Goal: Communication & Community: Answer question/provide support

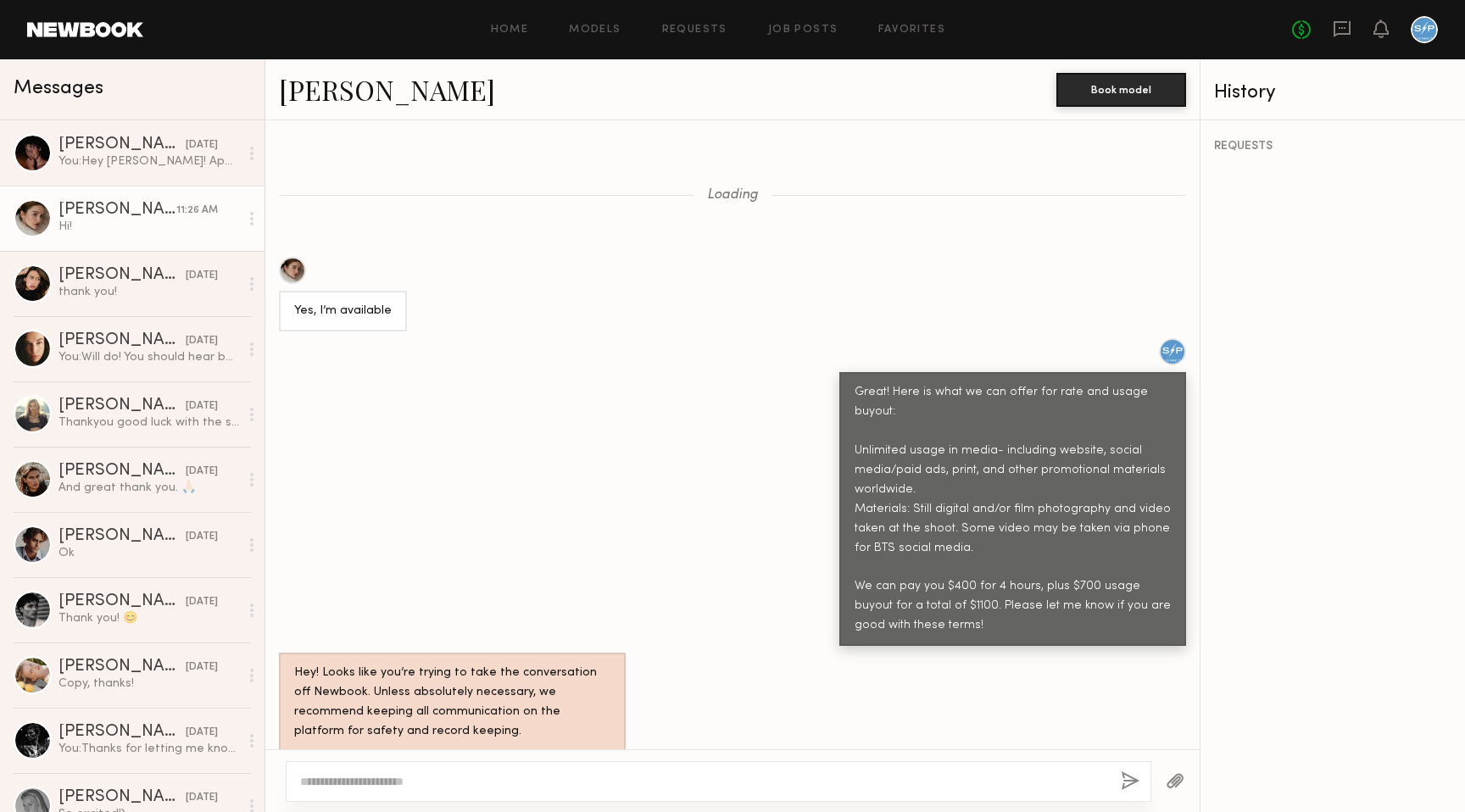
scroll to position [691, 0]
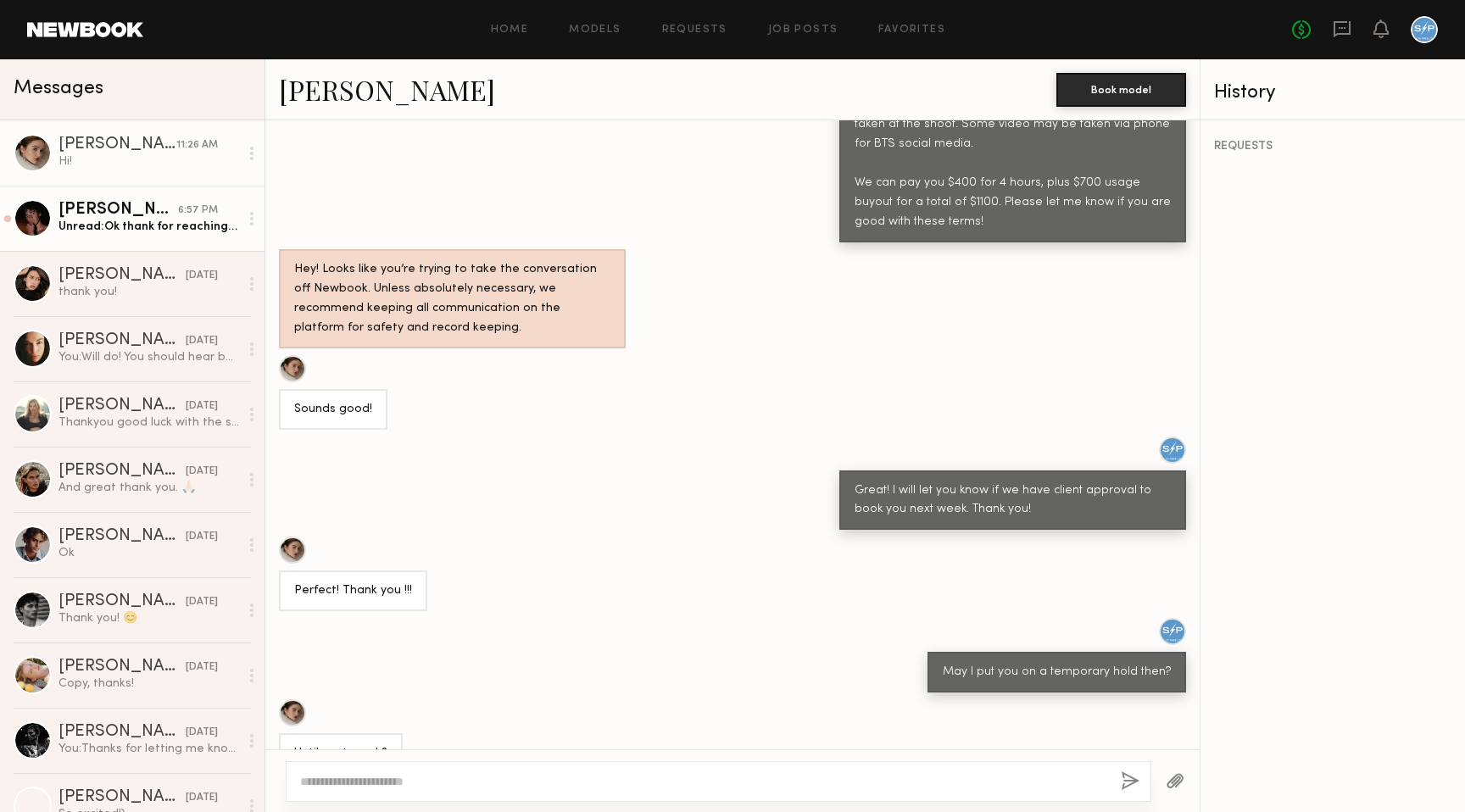
scroll to position [1151, 0]
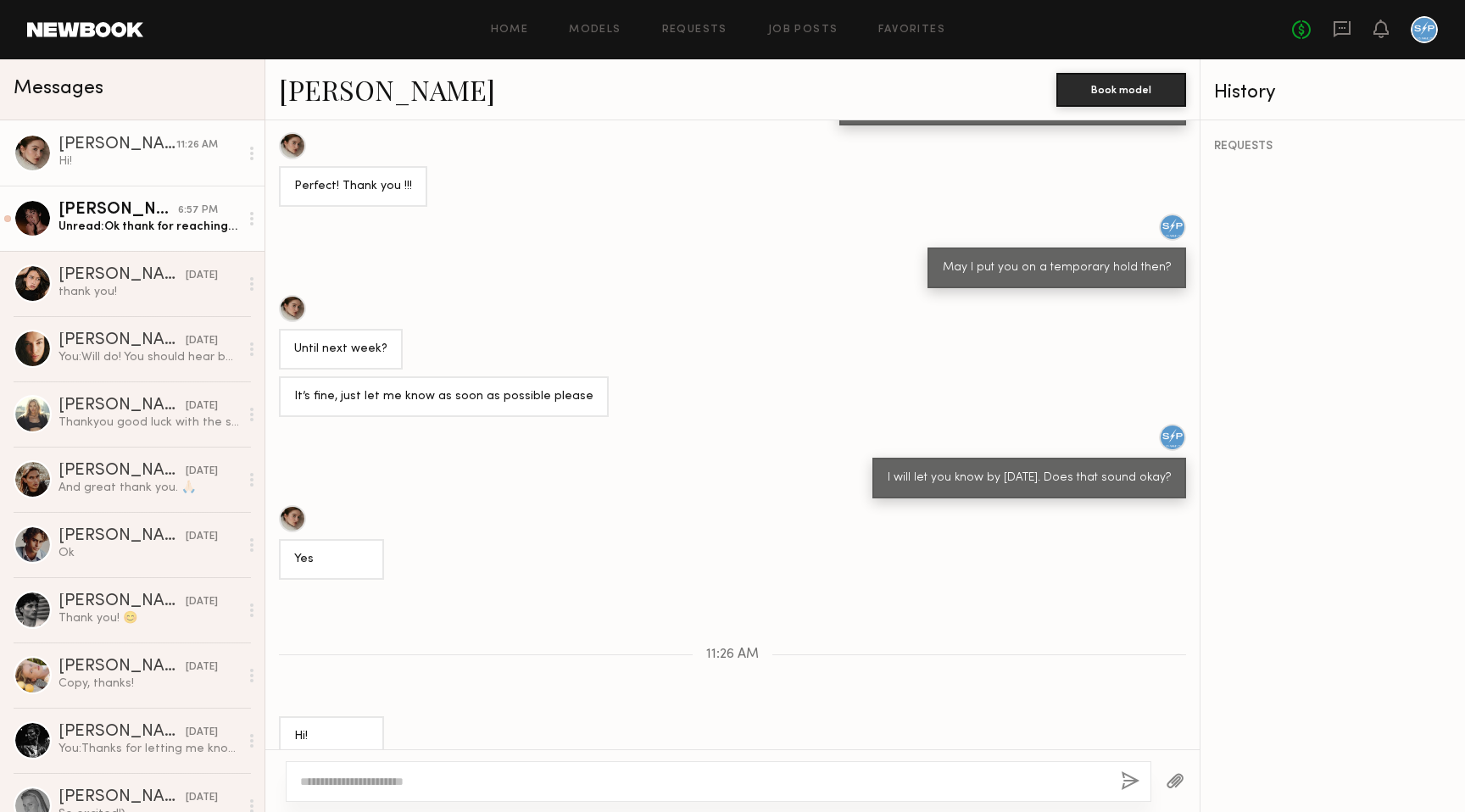
click at [166, 209] on div "[PERSON_NAME]" at bounding box center [117, 209] width 119 height 17
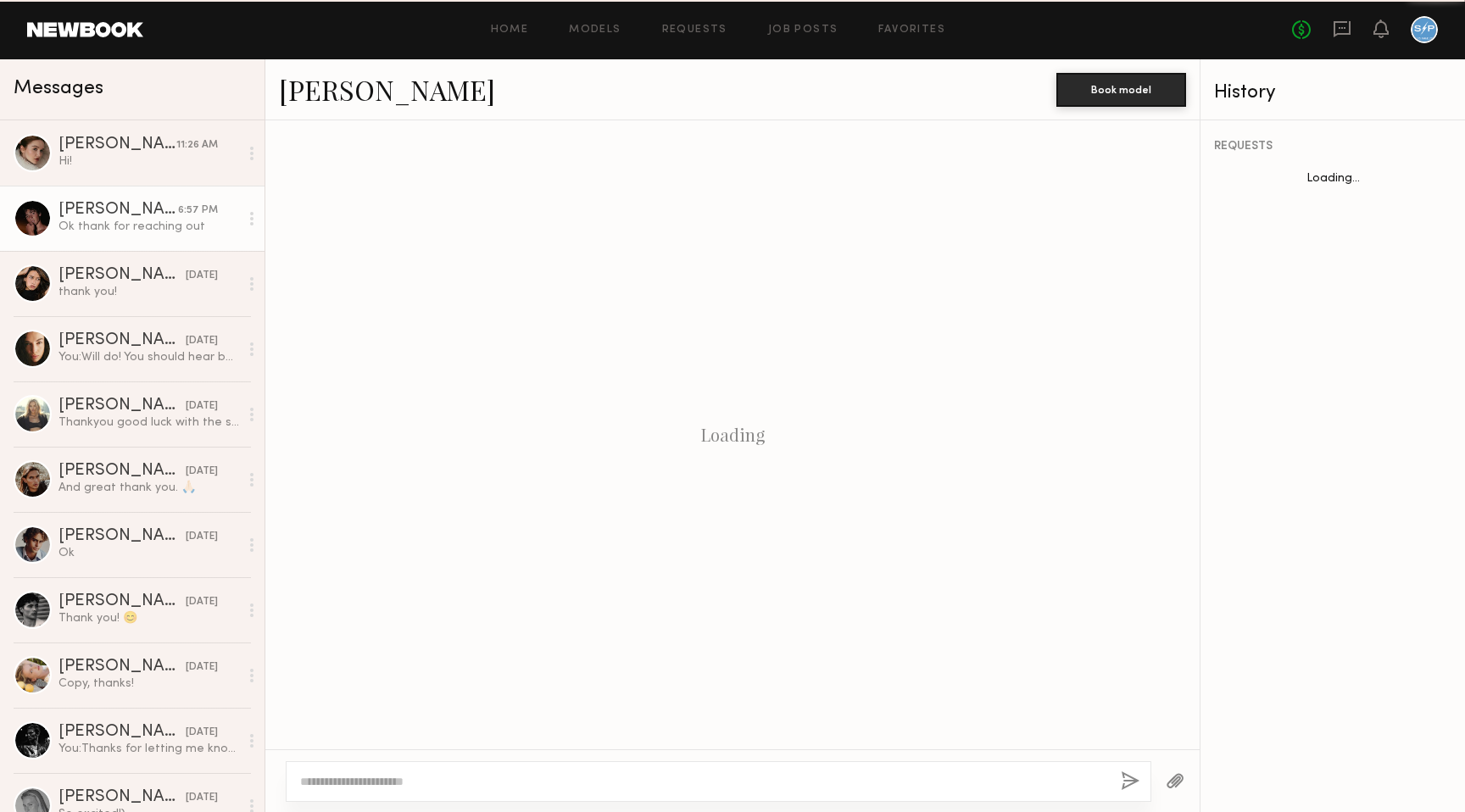
scroll to position [707, 0]
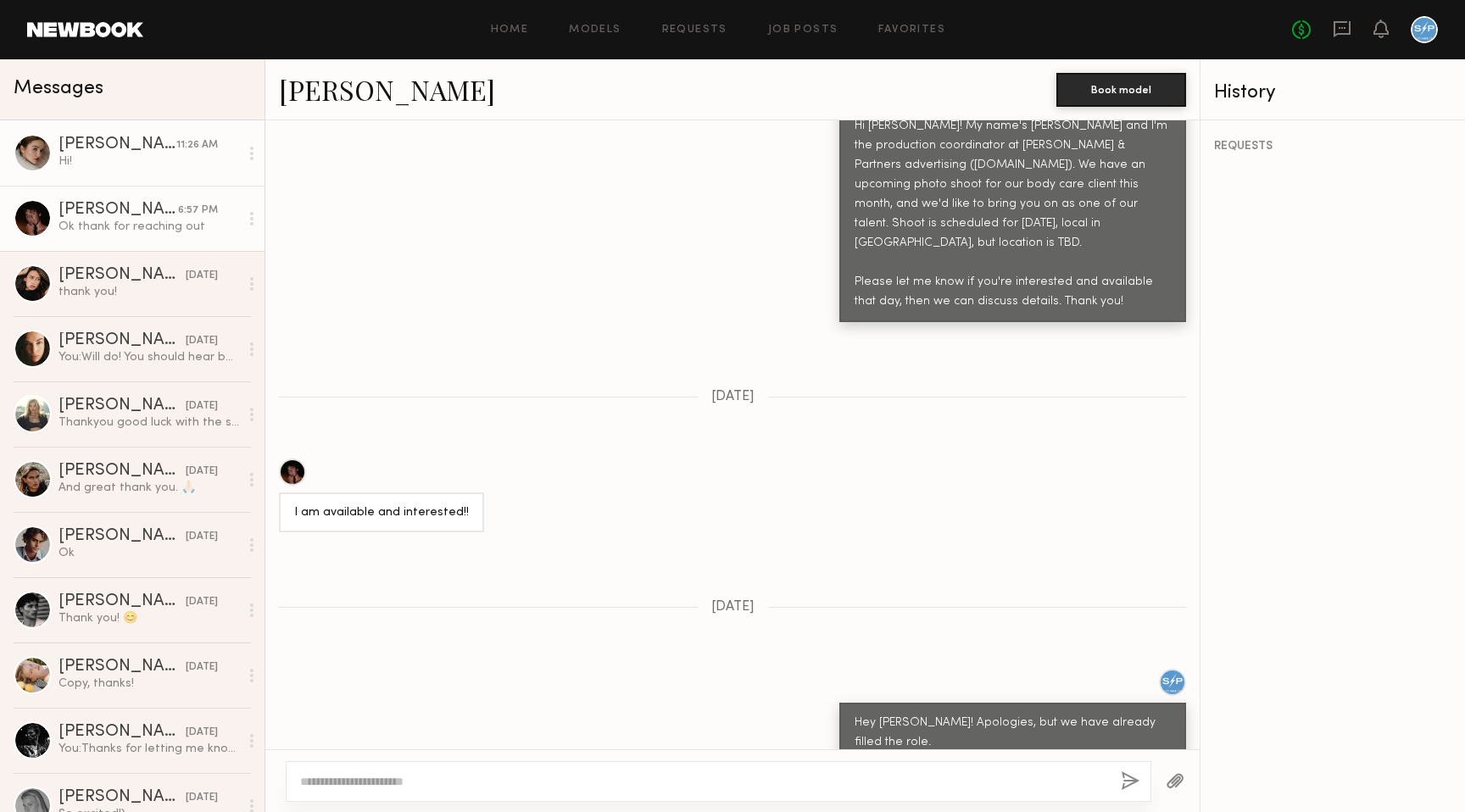
click at [148, 162] on div "Hi!" at bounding box center [148, 162] width 180 height 16
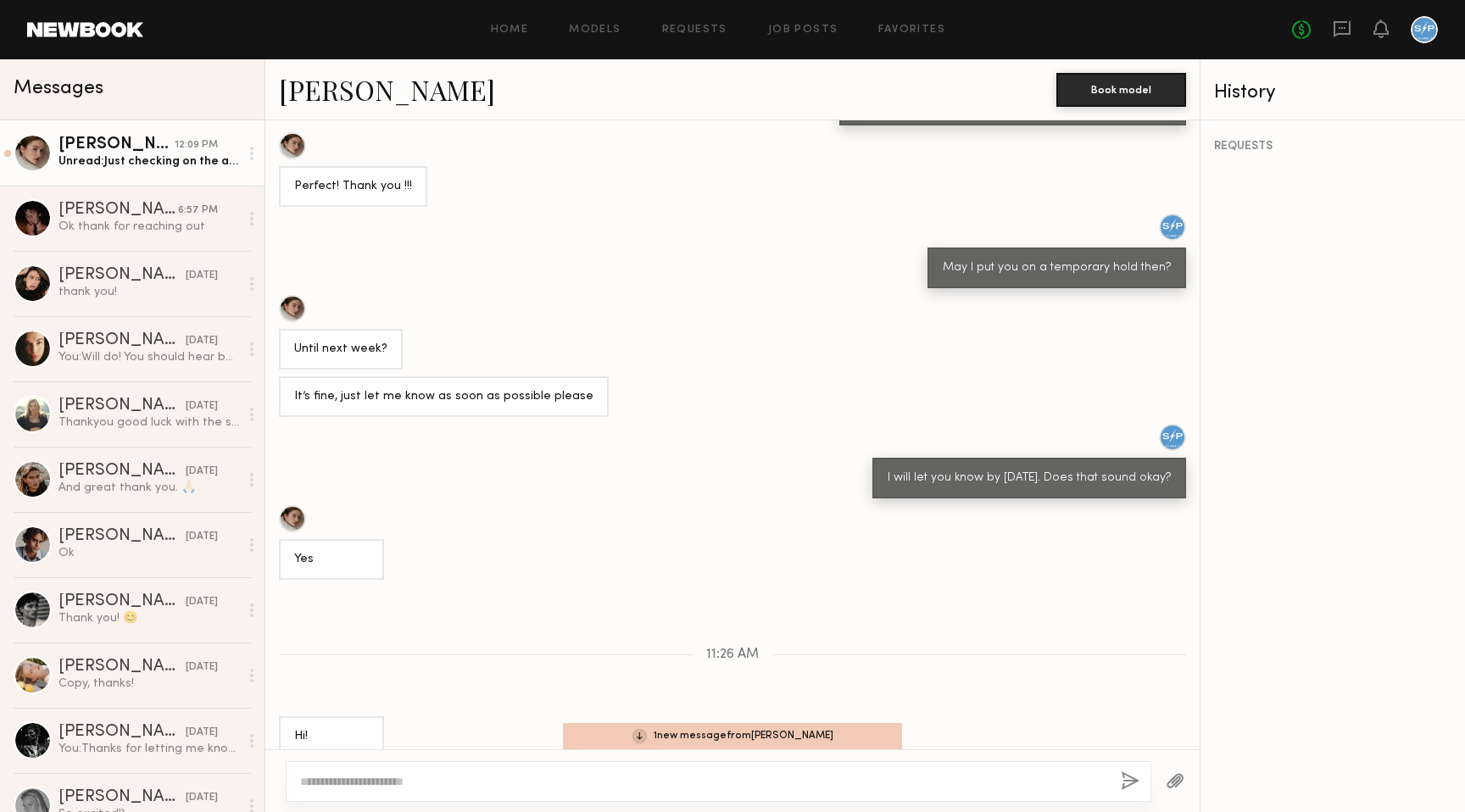
scroll to position [1327, 0]
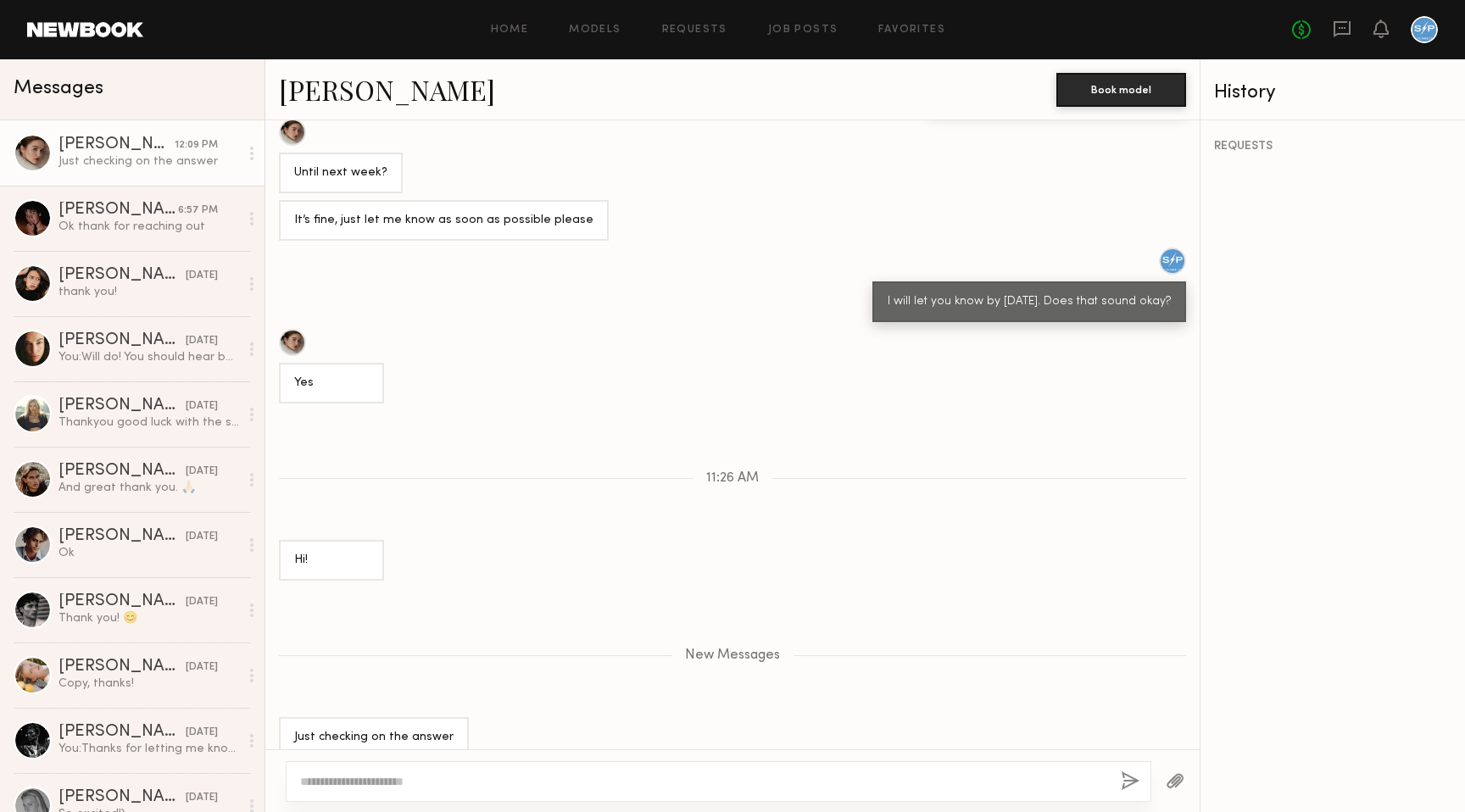
click at [449, 783] on textarea at bounding box center [704, 781] width 807 height 17
type textarea "**********"
click at [1130, 779] on button "button" at bounding box center [1129, 782] width 19 height 21
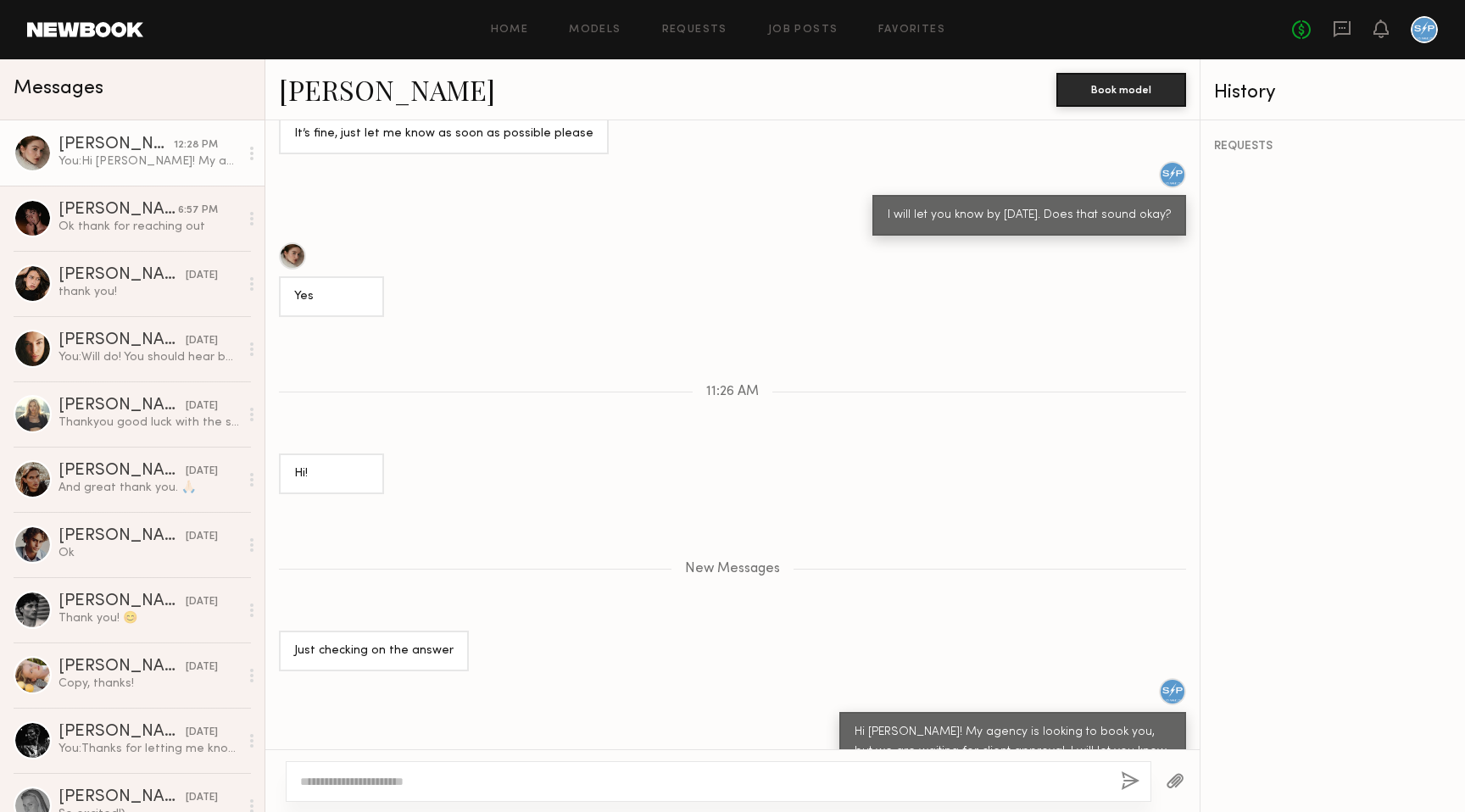
scroll to position [1494, 0]
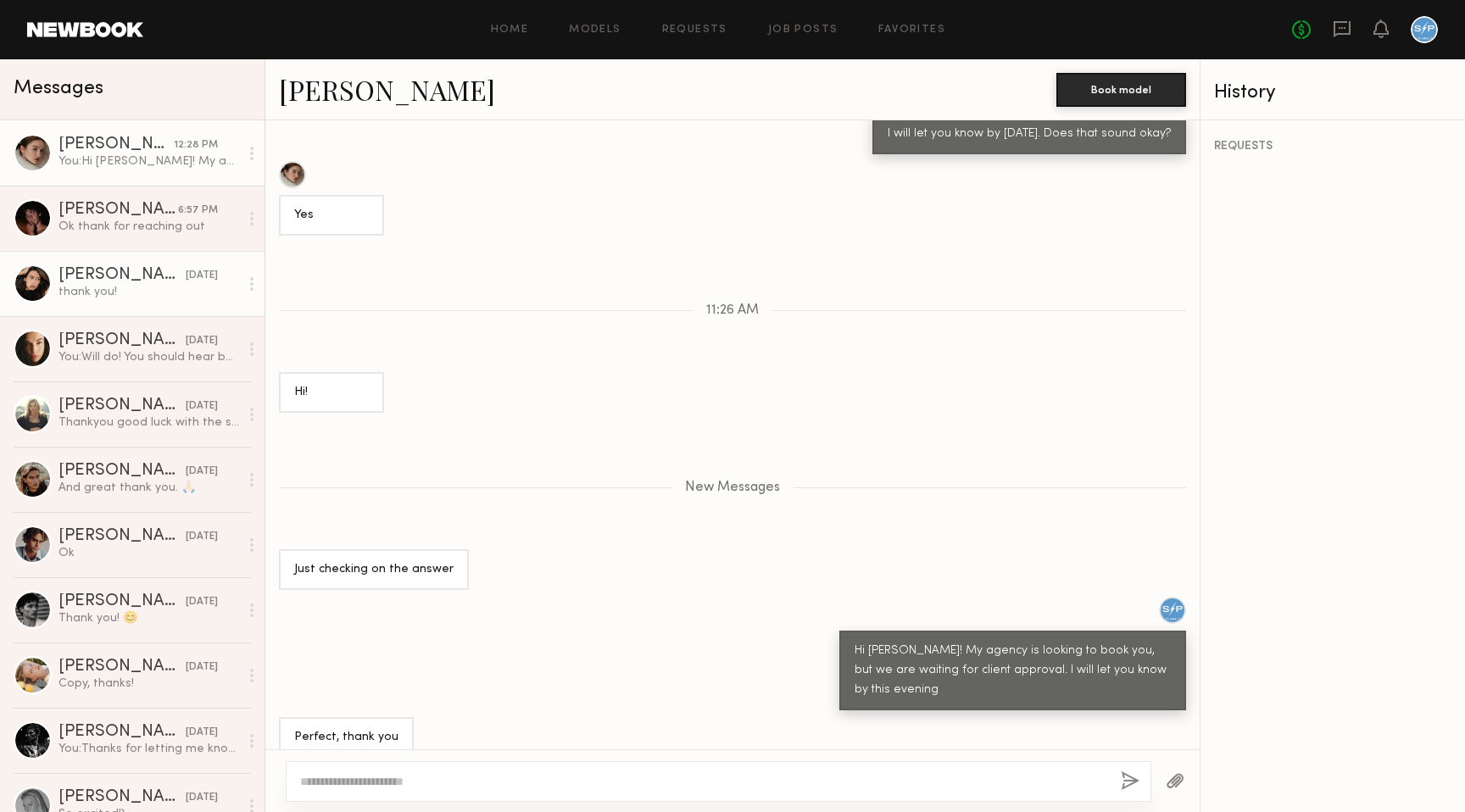
click at [113, 292] on div "thank you!" at bounding box center [148, 292] width 180 height 16
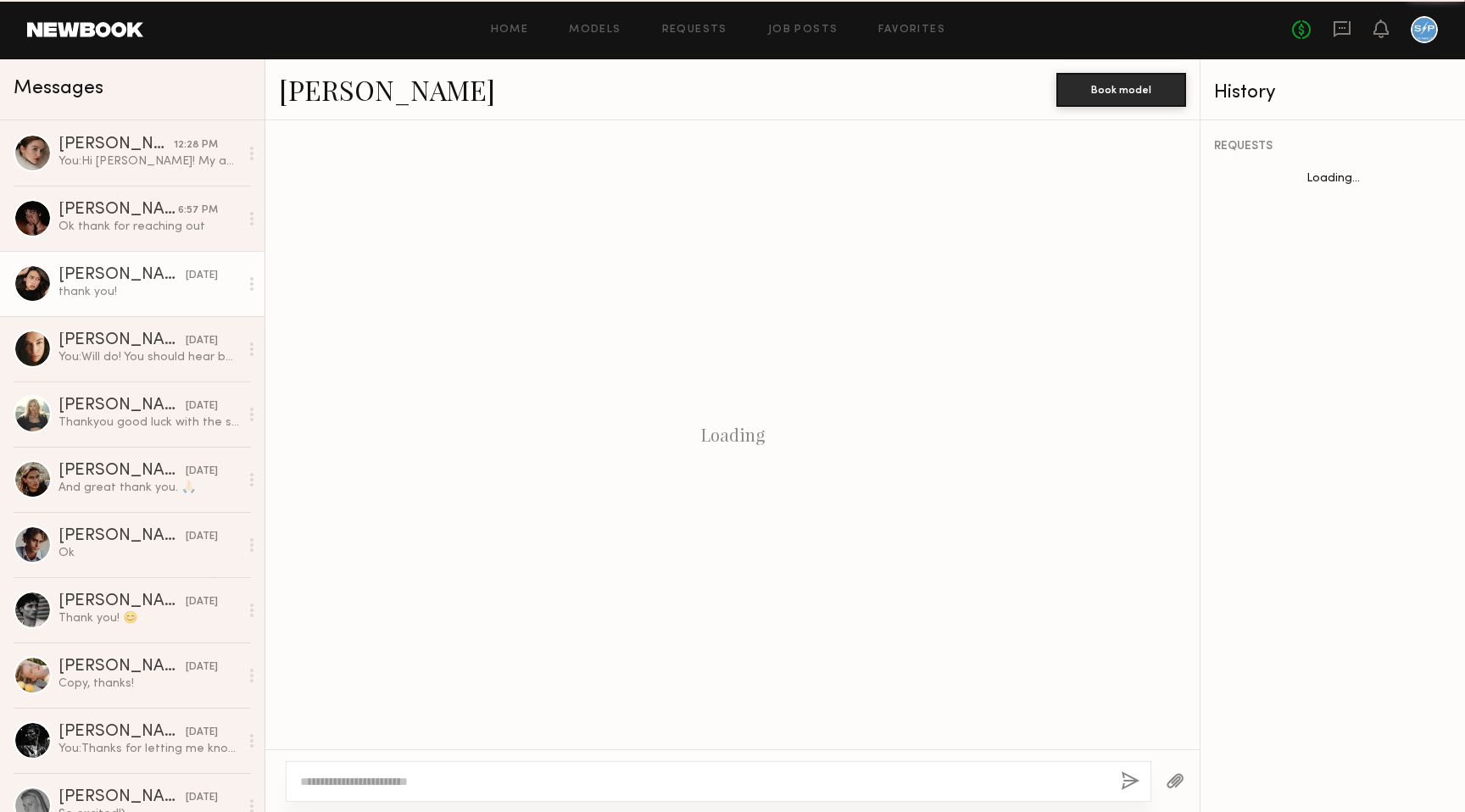
scroll to position [1219, 0]
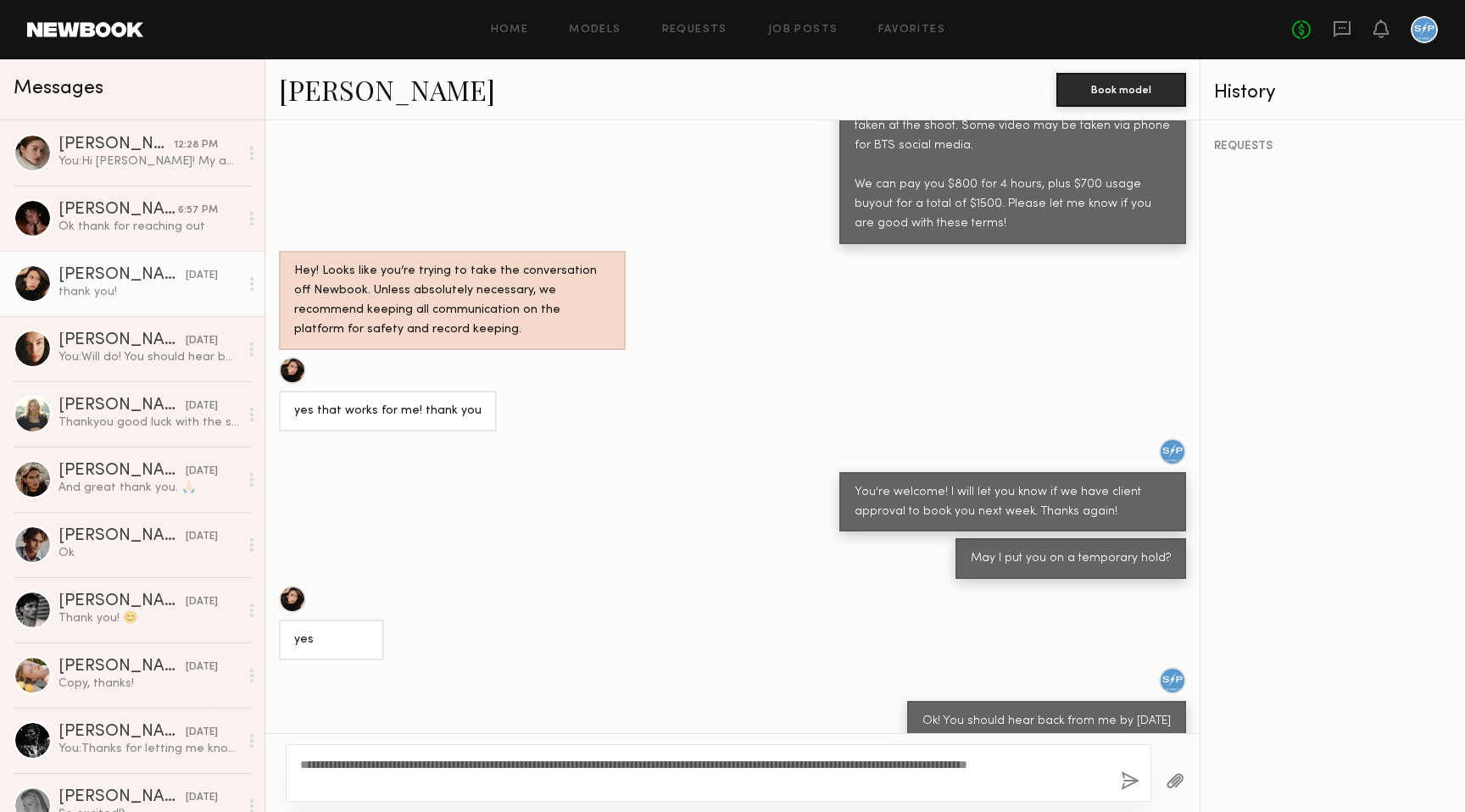
type textarea "**********"
click at [1132, 778] on button "button" at bounding box center [1129, 782] width 19 height 21
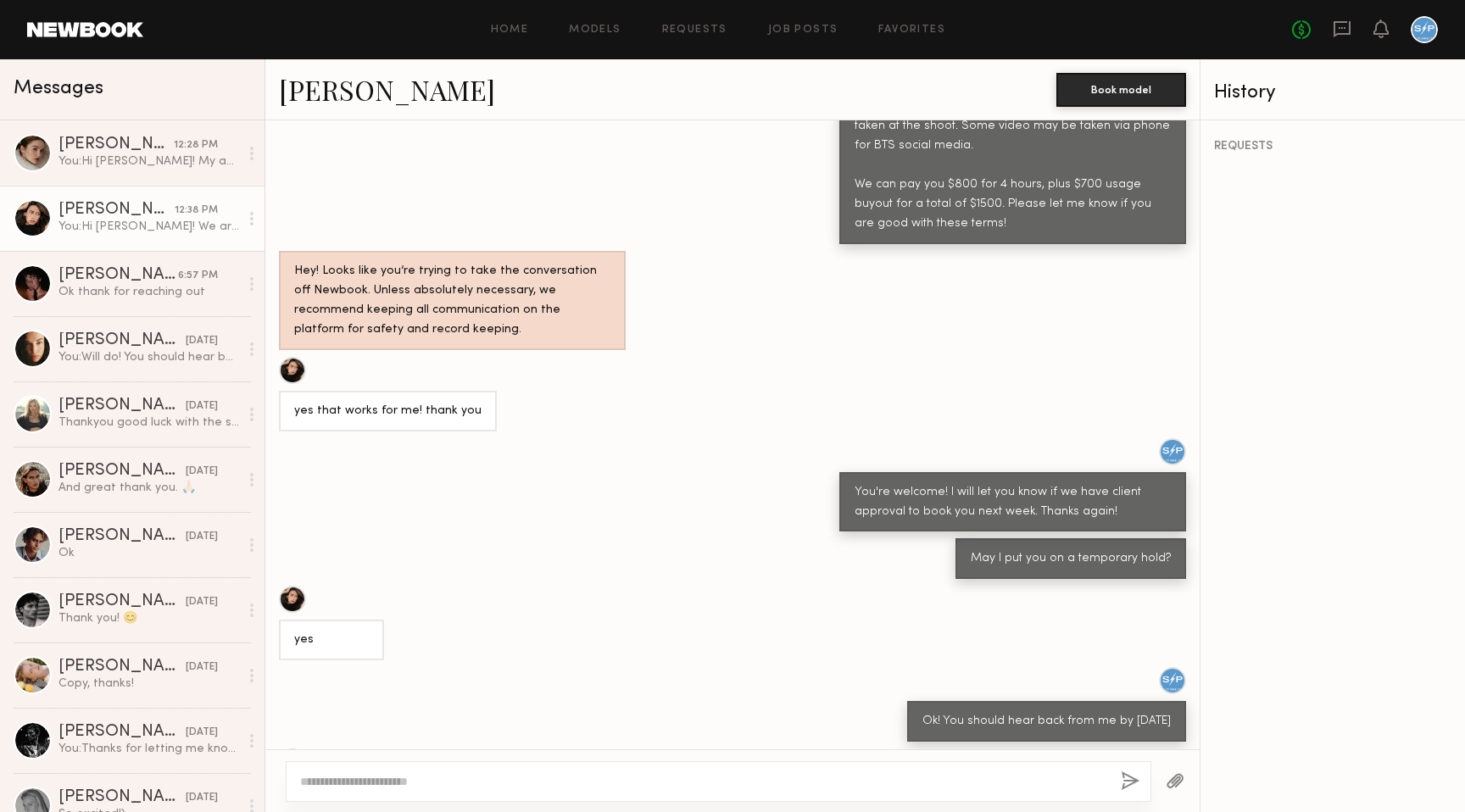
scroll to position [1598, 0]
